Goal: Register for event/course

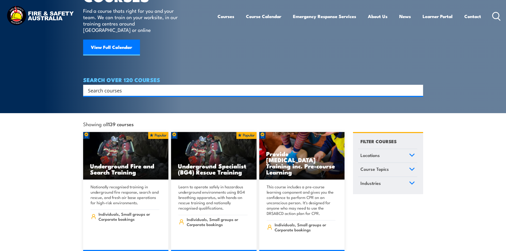
scroll to position [133, 0]
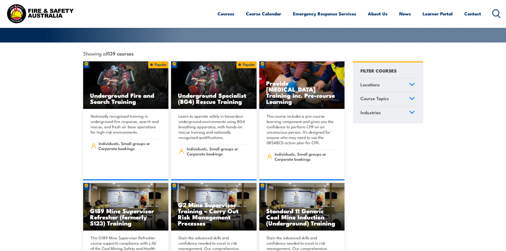
click at [399, 78] on link "Locations" at bounding box center [387, 85] width 59 height 14
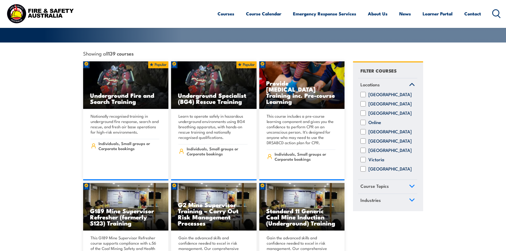
click at [369, 130] on label "[GEOGRAPHIC_DATA]" at bounding box center [389, 131] width 43 height 5
click at [366, 130] on input "Queensland" at bounding box center [362, 131] width 5 height 5
checkbox input "true"
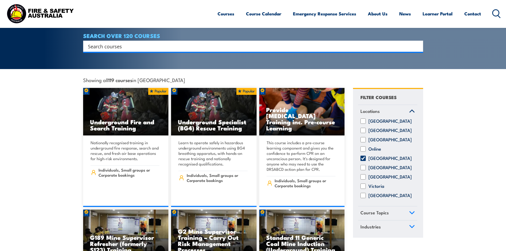
scroll to position [133, 0]
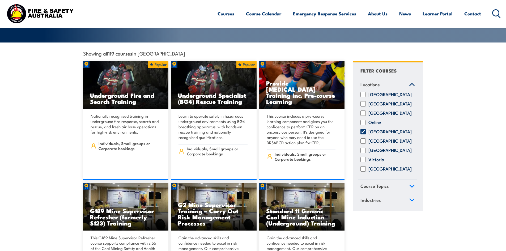
click at [397, 183] on link "Course Topics" at bounding box center [387, 187] width 59 height 14
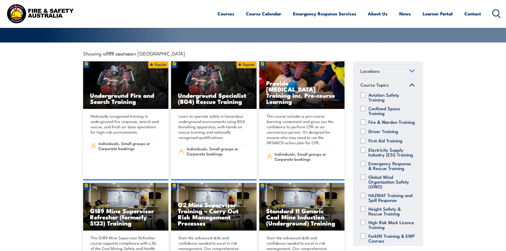
scroll to position [8, 0]
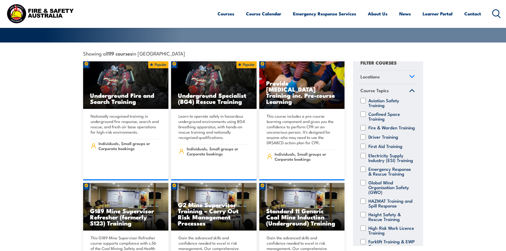
click at [361, 125] on input "Fire & Warden Training" at bounding box center [362, 127] width 5 height 5
checkbox input "true"
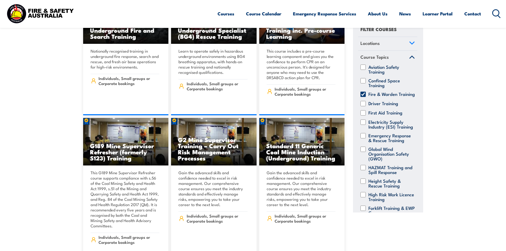
scroll to position [239, 0]
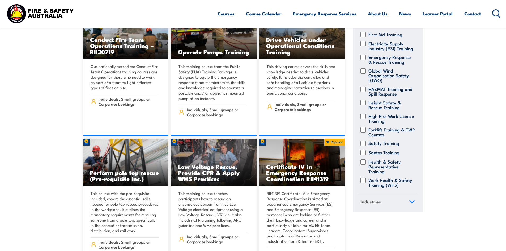
scroll to position [929, 0]
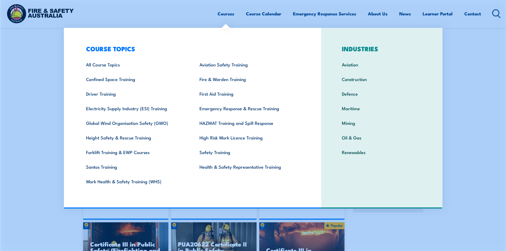
click at [226, 14] on link "Courses" at bounding box center [225, 14] width 17 height 14
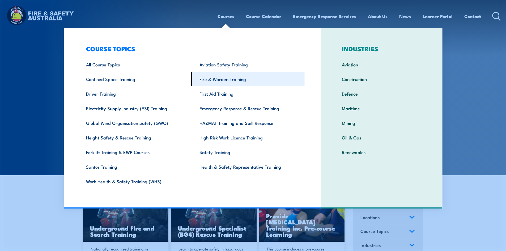
click at [221, 80] on link "Fire & Warden Training" at bounding box center [247, 79] width 113 height 15
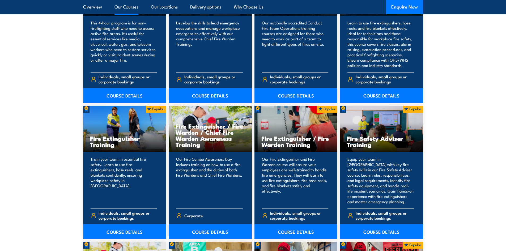
scroll to position [531, 0]
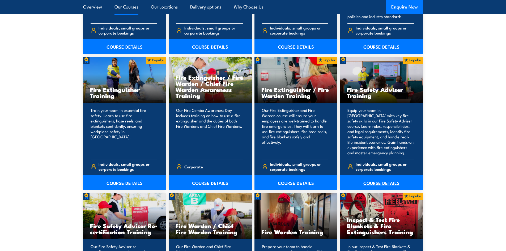
click at [378, 184] on link "COURSE DETAILS" at bounding box center [381, 182] width 83 height 15
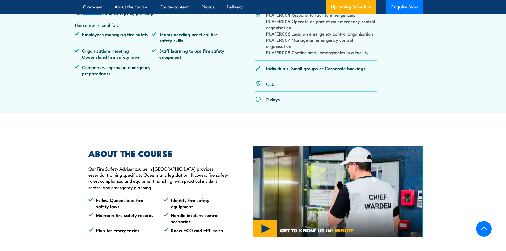
scroll to position [53, 0]
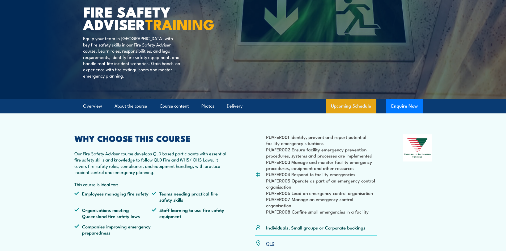
click at [355, 113] on link "Upcoming Schedule" at bounding box center [351, 106] width 51 height 14
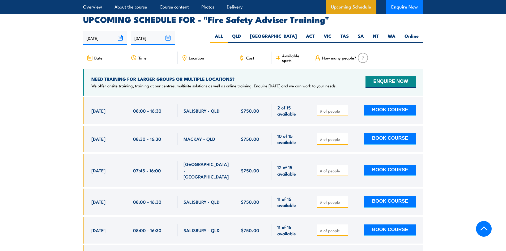
scroll to position [869, 0]
